Goal: Find specific page/section: Find specific page/section

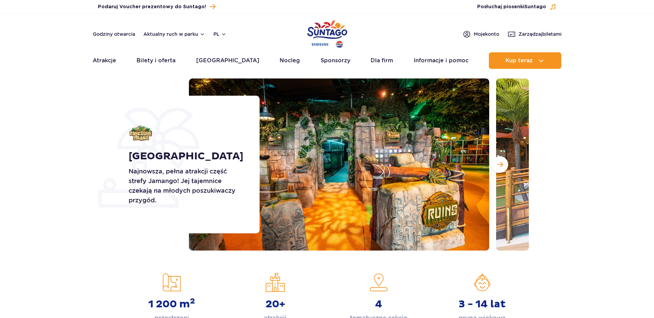
scroll to position [69, 0]
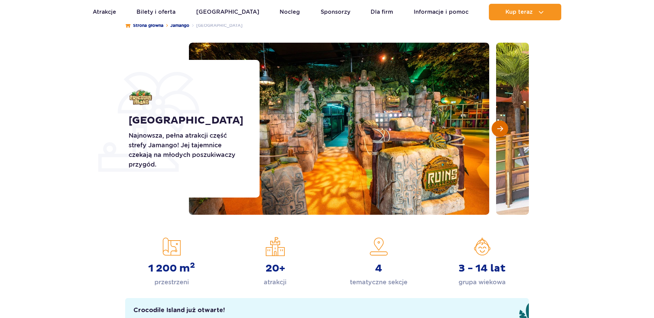
click at [500, 130] on span "Następny slajd" at bounding box center [500, 129] width 6 height 6
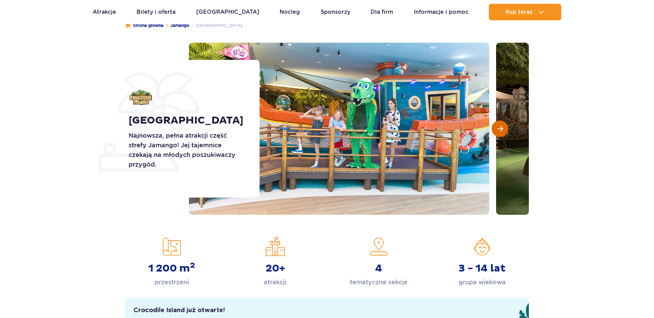
click at [500, 130] on span "Następny slajd" at bounding box center [500, 129] width 6 height 6
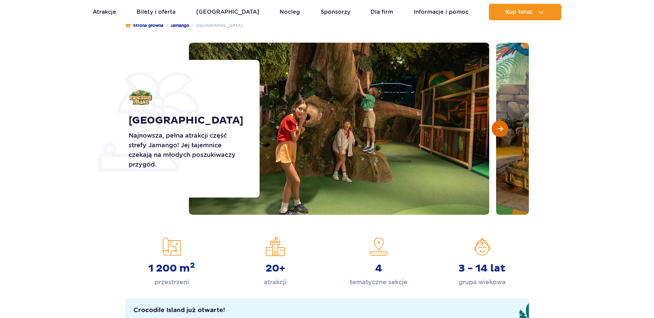
click at [500, 130] on span "Następny slajd" at bounding box center [500, 129] width 6 height 6
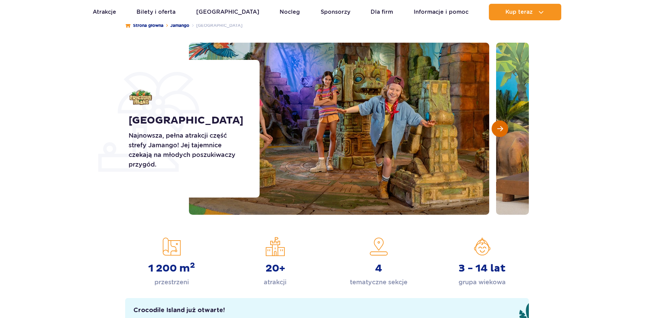
click at [500, 130] on span "Następny slajd" at bounding box center [500, 129] width 6 height 6
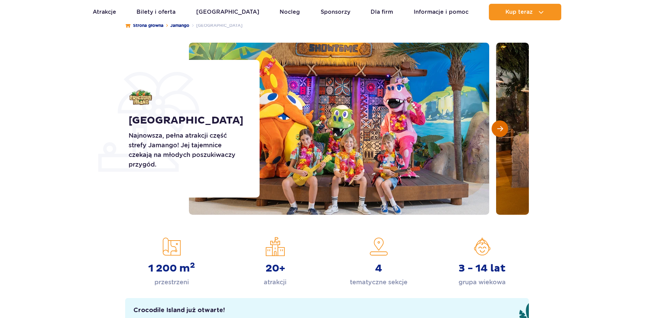
click at [500, 130] on span "Następny slajd" at bounding box center [500, 129] width 6 height 6
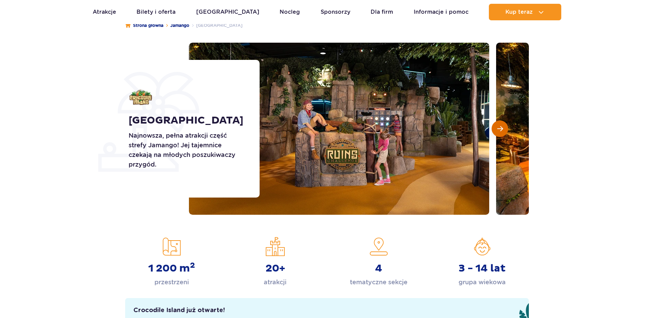
click at [501, 130] on span "Następny slajd" at bounding box center [500, 129] width 6 height 6
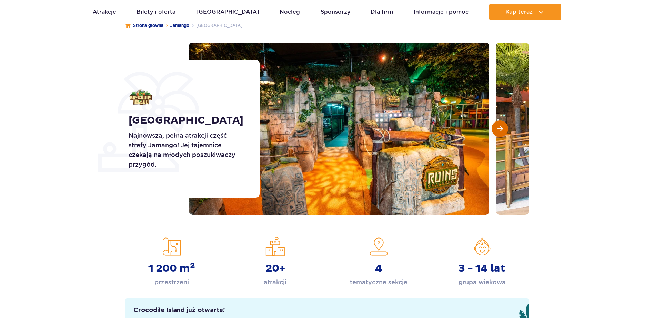
click at [501, 130] on span "Następny slajd" at bounding box center [500, 129] width 6 height 6
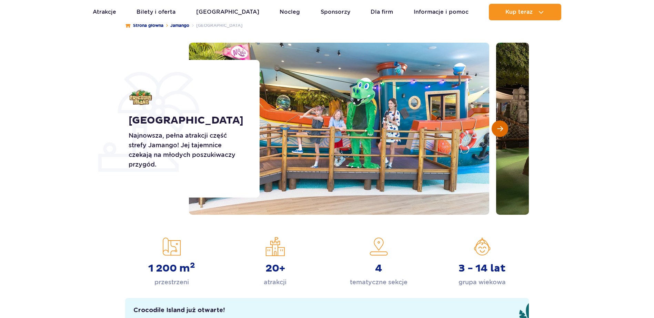
click at [501, 130] on span "Następny slajd" at bounding box center [500, 129] width 6 height 6
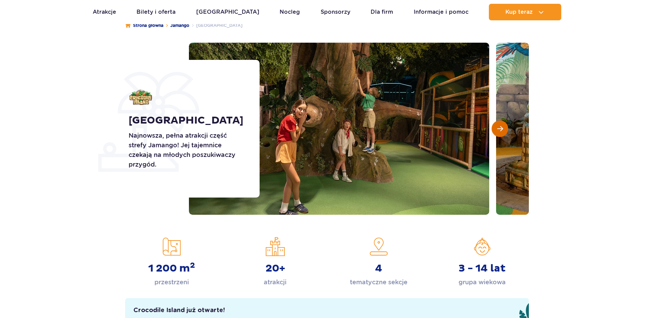
click at [501, 130] on span "Następny slajd" at bounding box center [500, 129] width 6 height 6
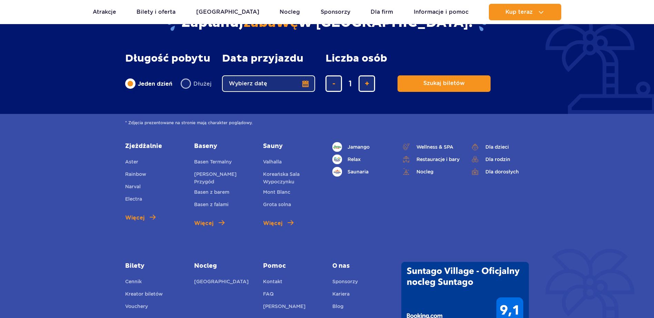
scroll to position [1753, 0]
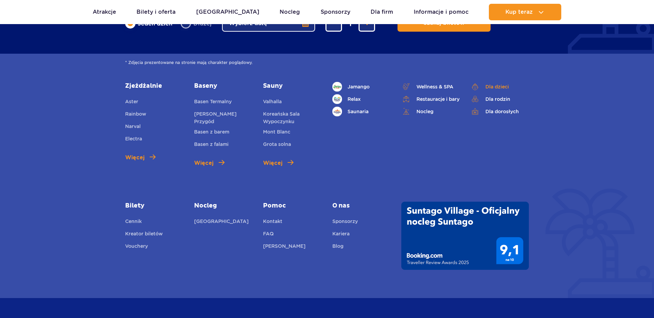
click at [501, 84] on link "Dla dzieci" at bounding box center [499, 87] width 59 height 10
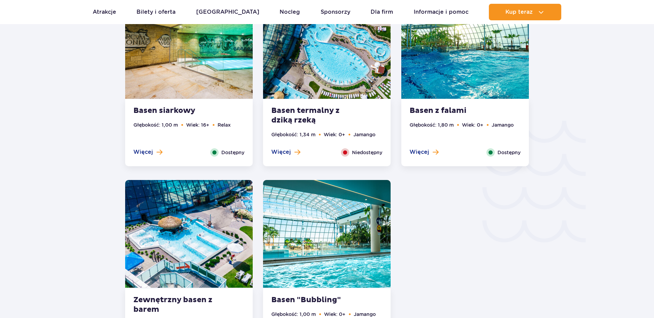
scroll to position [1137, 0]
